Goal: Find specific page/section: Find specific page/section

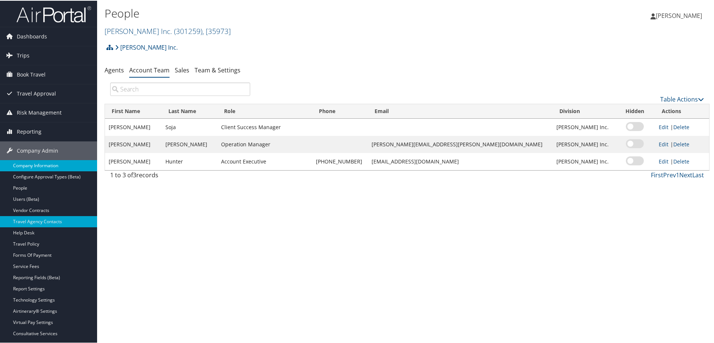
click at [72, 164] on link "Company Information" at bounding box center [48, 165] width 97 height 11
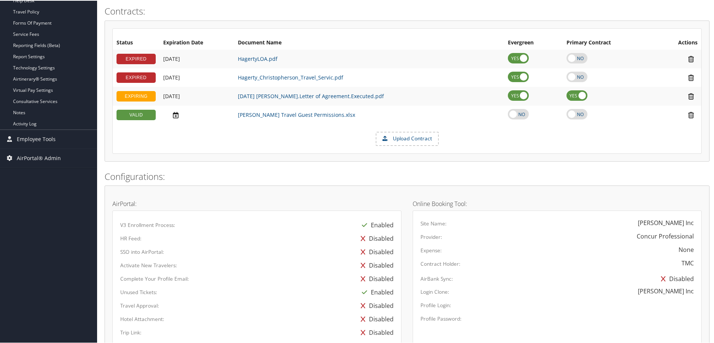
scroll to position [516, 0]
